Goal: Task Accomplishment & Management: Manage account settings

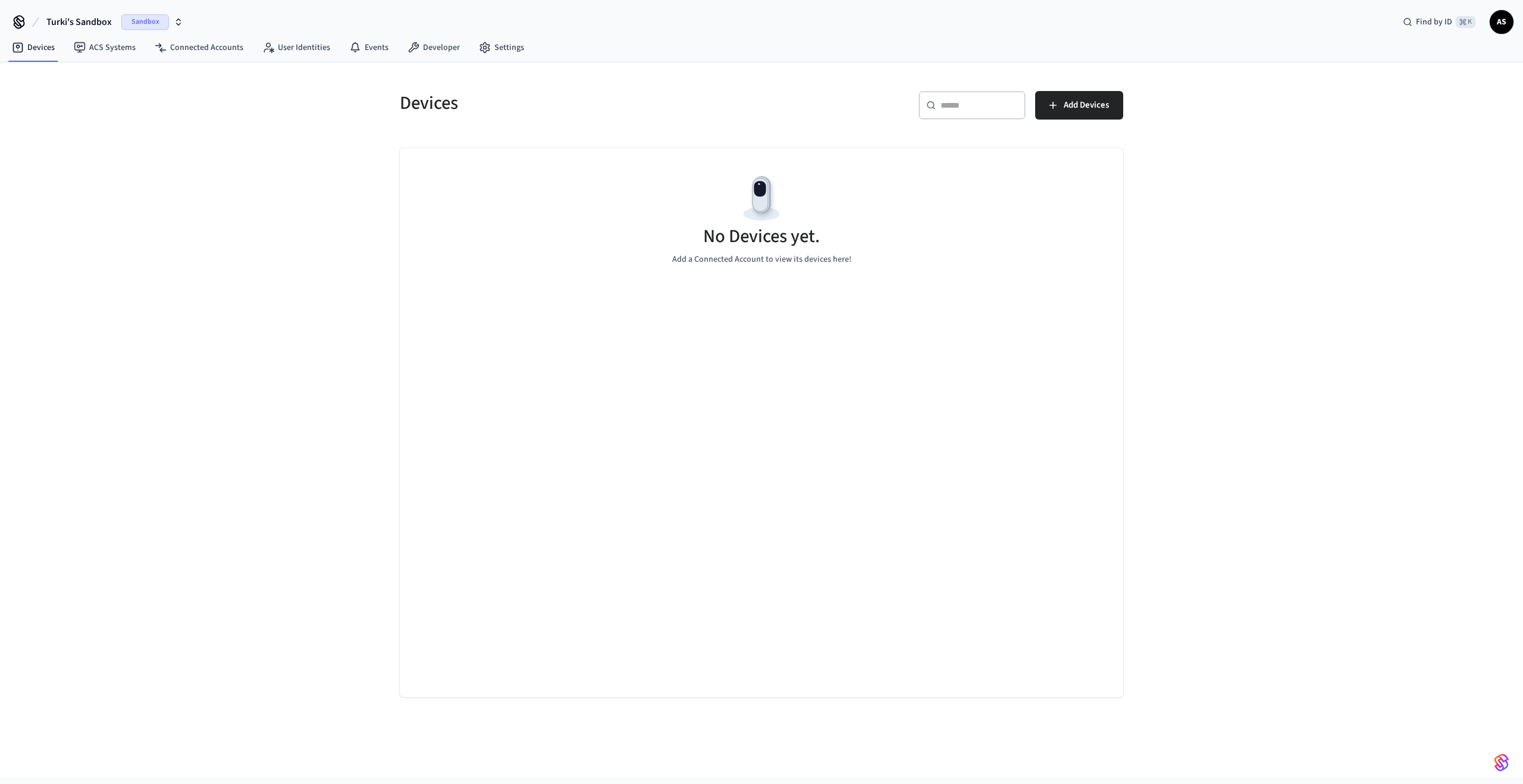
click at [745, 161] on div "No Devices yet. Add a Connected Account to view its devices here!" at bounding box center [761, 219] width 723 height 141
drag, startPoint x: 717, startPoint y: 184, endPoint x: 861, endPoint y: 222, distance: 148.9
click at [717, 184] on div "No Devices yet. Add a Connected Account to view its devices here!" at bounding box center [761, 219] width 723 height 141
drag, startPoint x: 866, startPoint y: 223, endPoint x: 783, endPoint y: 212, distance: 83.7
click at [865, 223] on div "No Devices yet. Add a Connected Account to view its devices here!" at bounding box center [761, 219] width 723 height 141
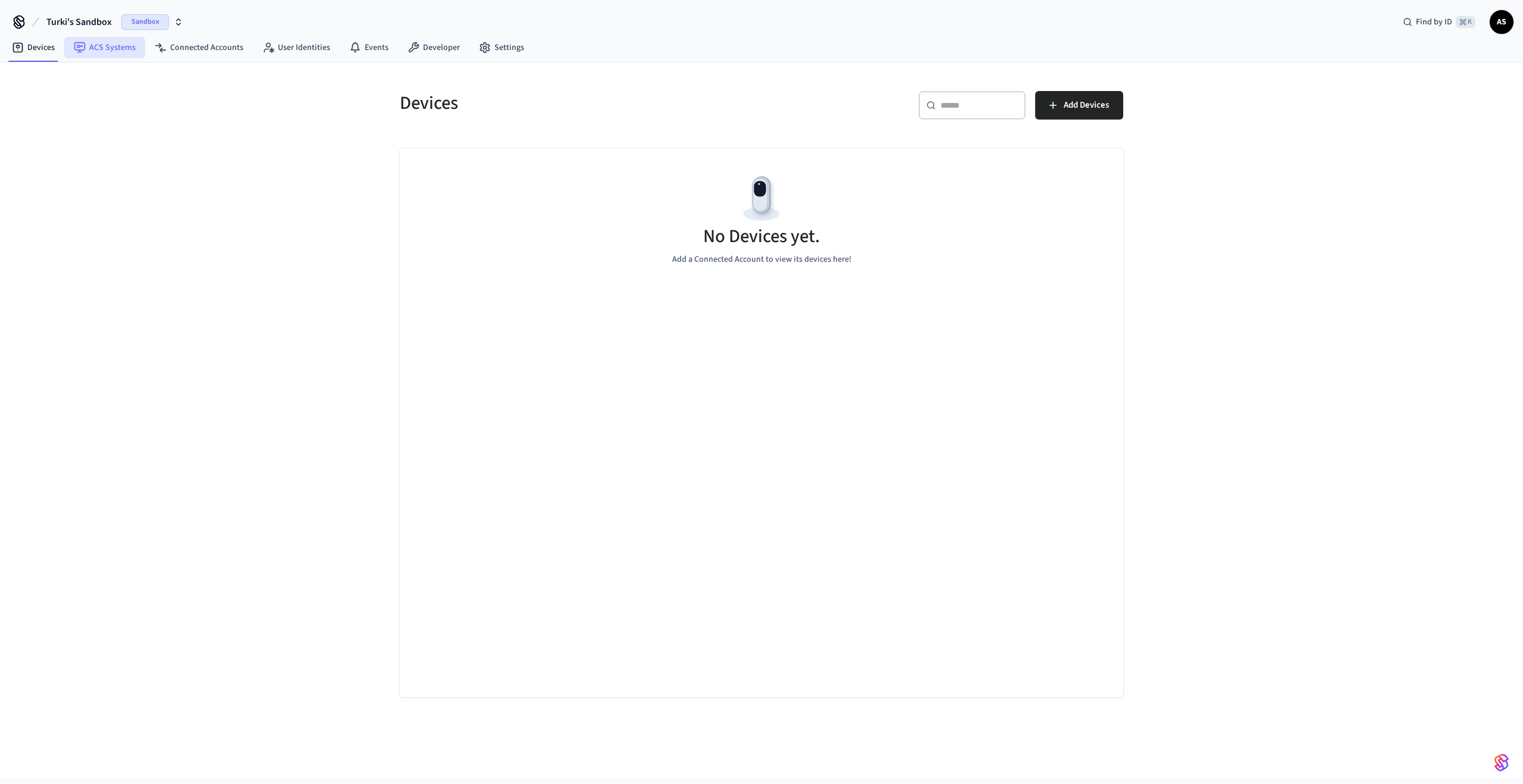
click at [111, 54] on link "ACS Systems" at bounding box center [104, 47] width 80 height 21
click at [202, 56] on link "Connected Accounts" at bounding box center [199, 47] width 108 height 21
click at [898, 207] on div "No Accounts yet. Pair a Third-Party Account to begin viewing them here." at bounding box center [761, 219] width 723 height 141
click at [38, 44] on link "Devices" at bounding box center [33, 47] width 62 height 21
click at [1107, 113] on button "Add Devices" at bounding box center [1079, 105] width 88 height 28
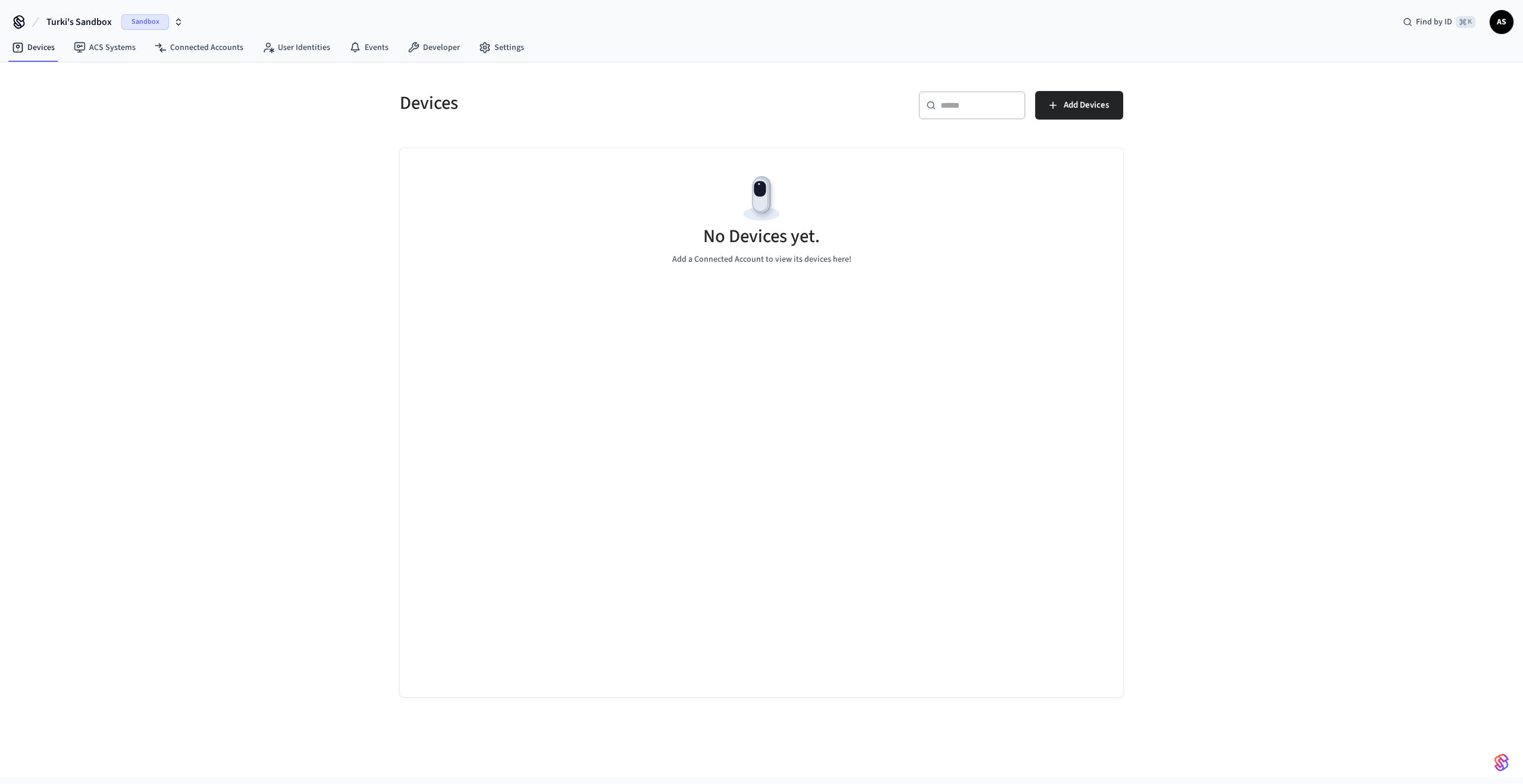
drag, startPoint x: 759, startPoint y: 222, endPoint x: 769, endPoint y: 190, distance: 33.5
click at [759, 221] on img at bounding box center [761, 198] width 53 height 53
click at [107, 47] on link "ACS Systems" at bounding box center [104, 47] width 80 height 21
click at [226, 50] on link "Connected Accounts" at bounding box center [199, 47] width 108 height 21
click at [90, 53] on link "ACS Systems" at bounding box center [104, 47] width 80 height 21
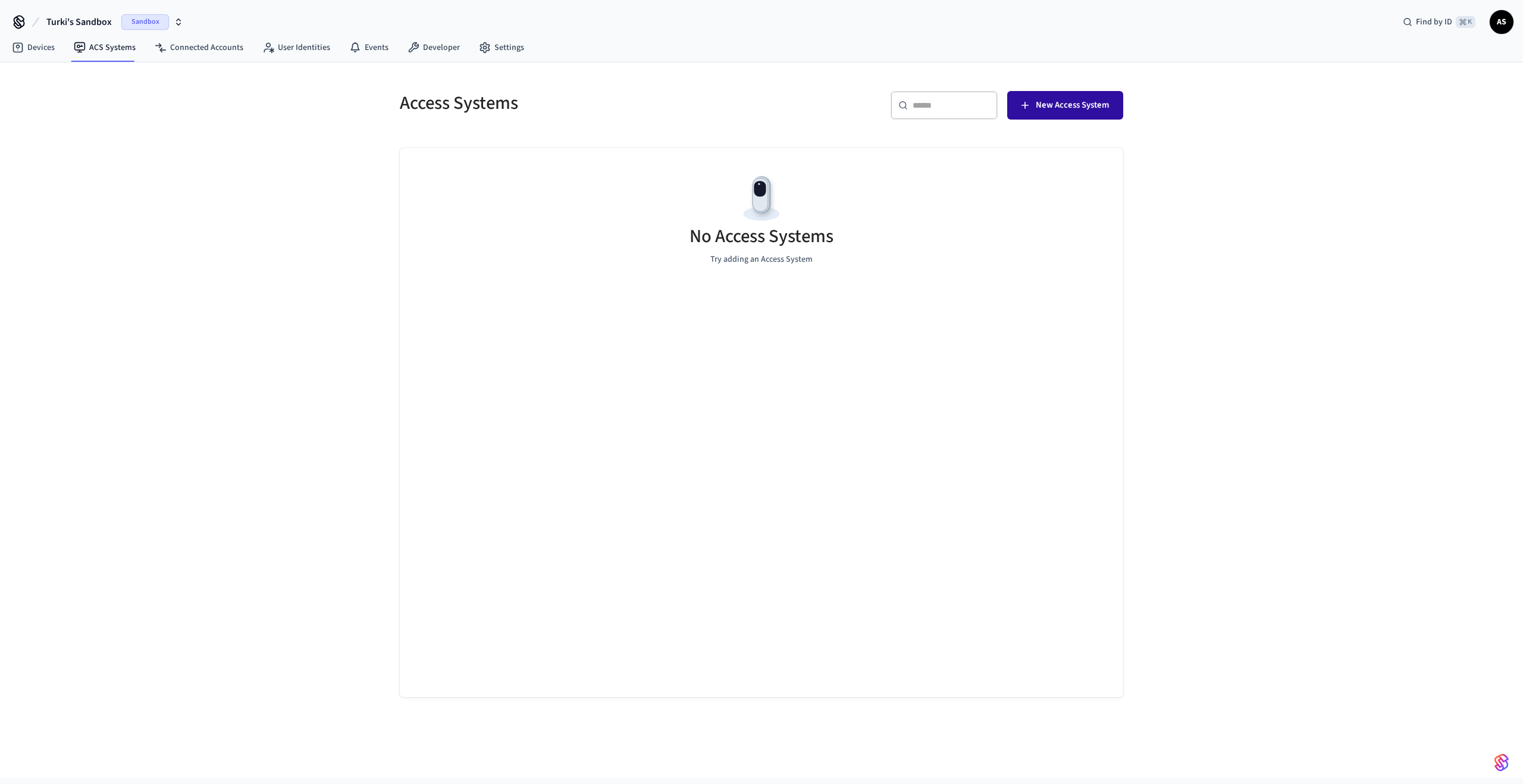
click at [1076, 107] on span "New Access System" at bounding box center [1072, 106] width 73 height 16
click at [181, 48] on link "Connected Accounts" at bounding box center [199, 47] width 108 height 21
click at [1053, 104] on span "Connect Account" at bounding box center [1077, 106] width 64 height 16
